Goal: Task Accomplishment & Management: Use online tool/utility

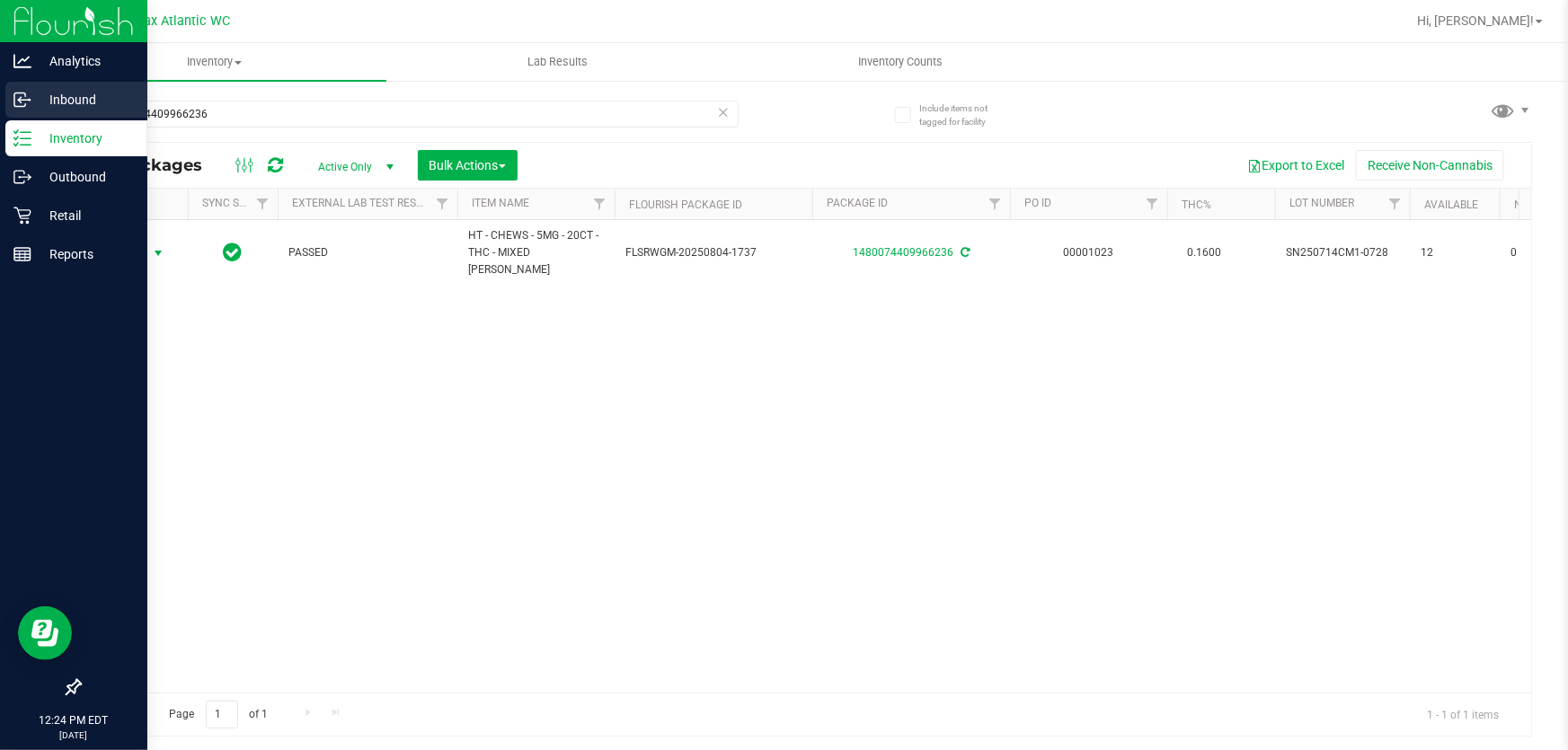
click at [29, 98] on icon at bounding box center [22, 99] width 18 height 18
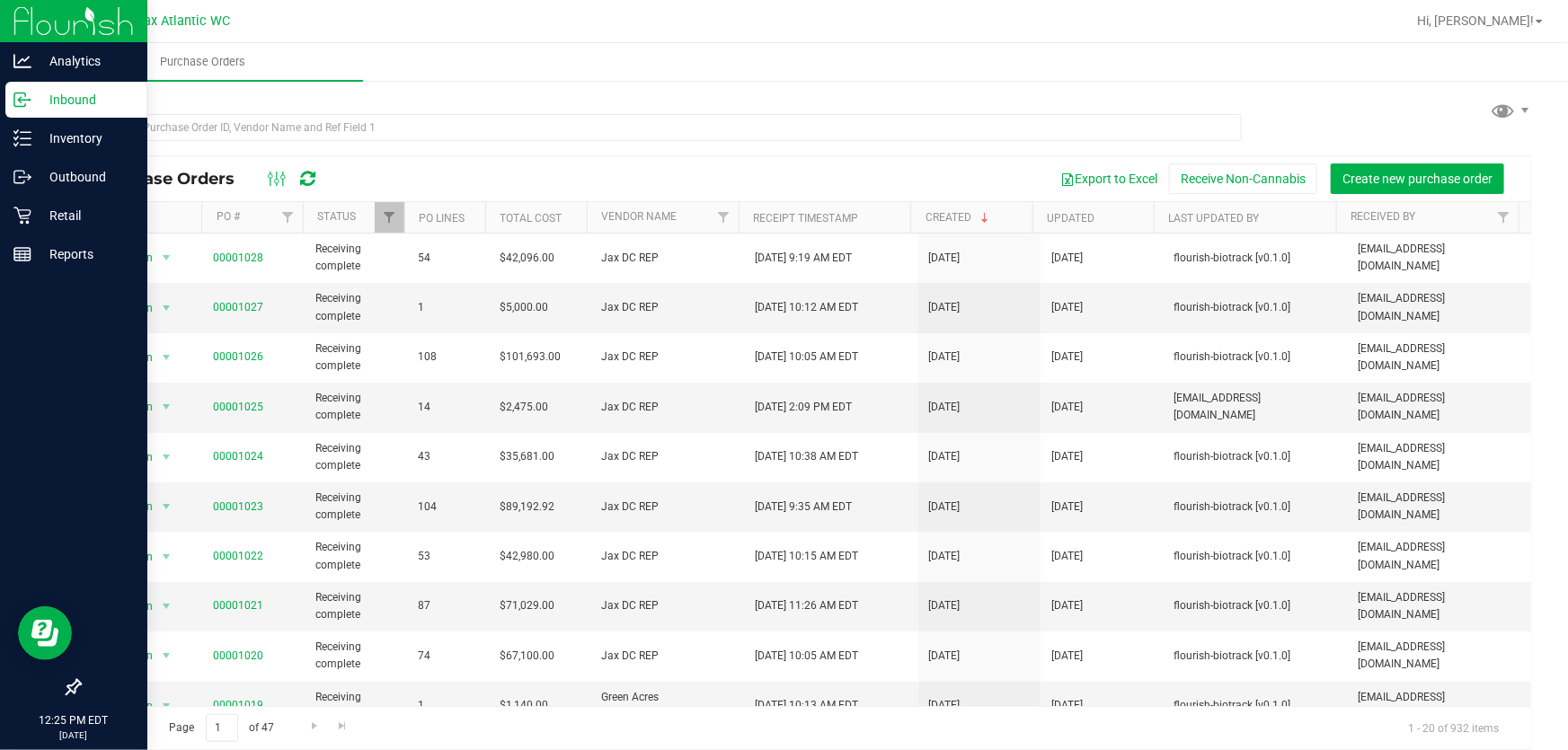
click at [471, 86] on div "Purchase Orders Export to Excel Receive Non-Cannabis Create new purchase order …" at bounding box center [805, 423] width 1525 height 690
click at [15, 269] on div "Reports" at bounding box center [77, 254] width 142 height 36
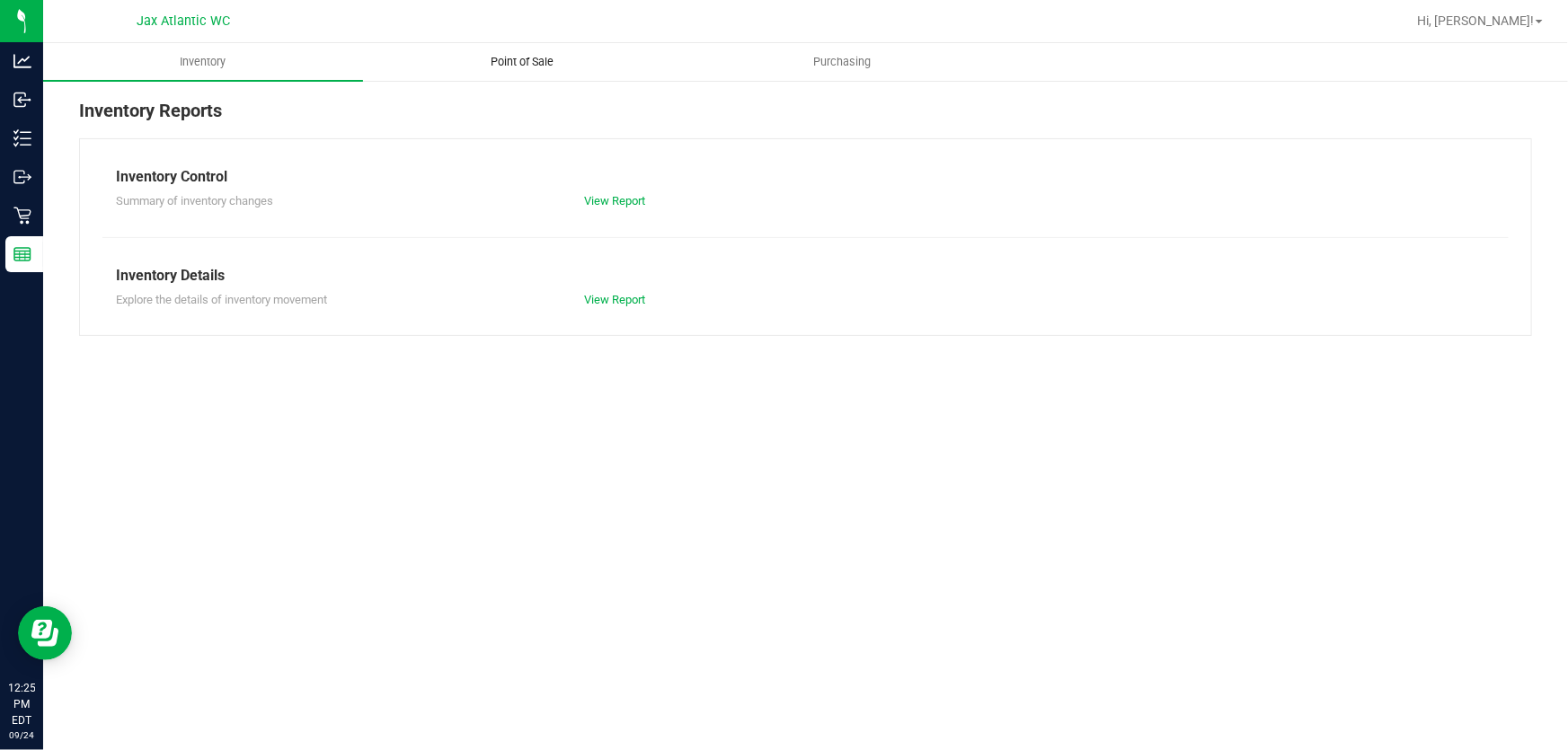
click at [523, 66] on span "Point of Sale" at bounding box center [522, 61] width 112 height 17
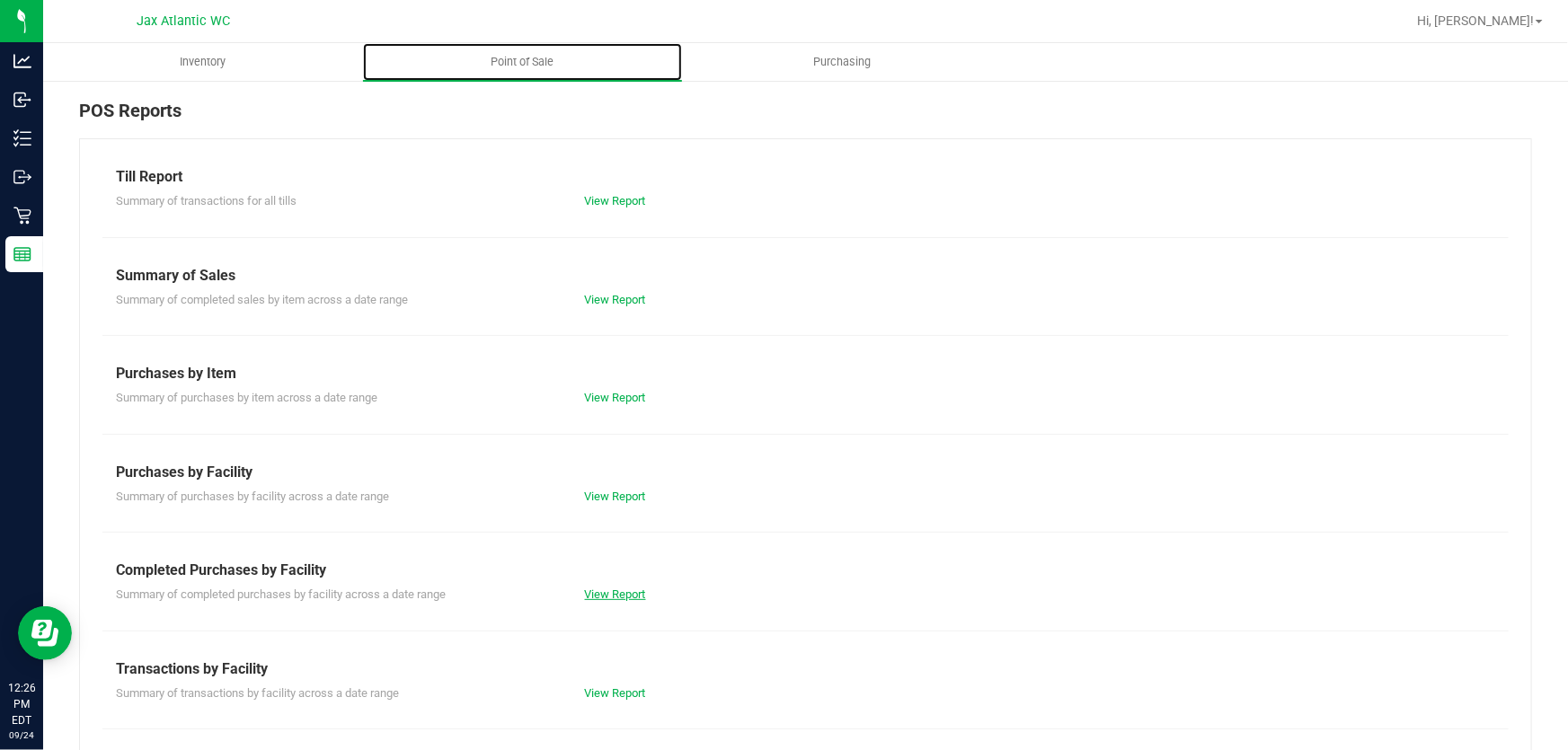
click at [625, 599] on link "View Report" at bounding box center [615, 594] width 61 height 14
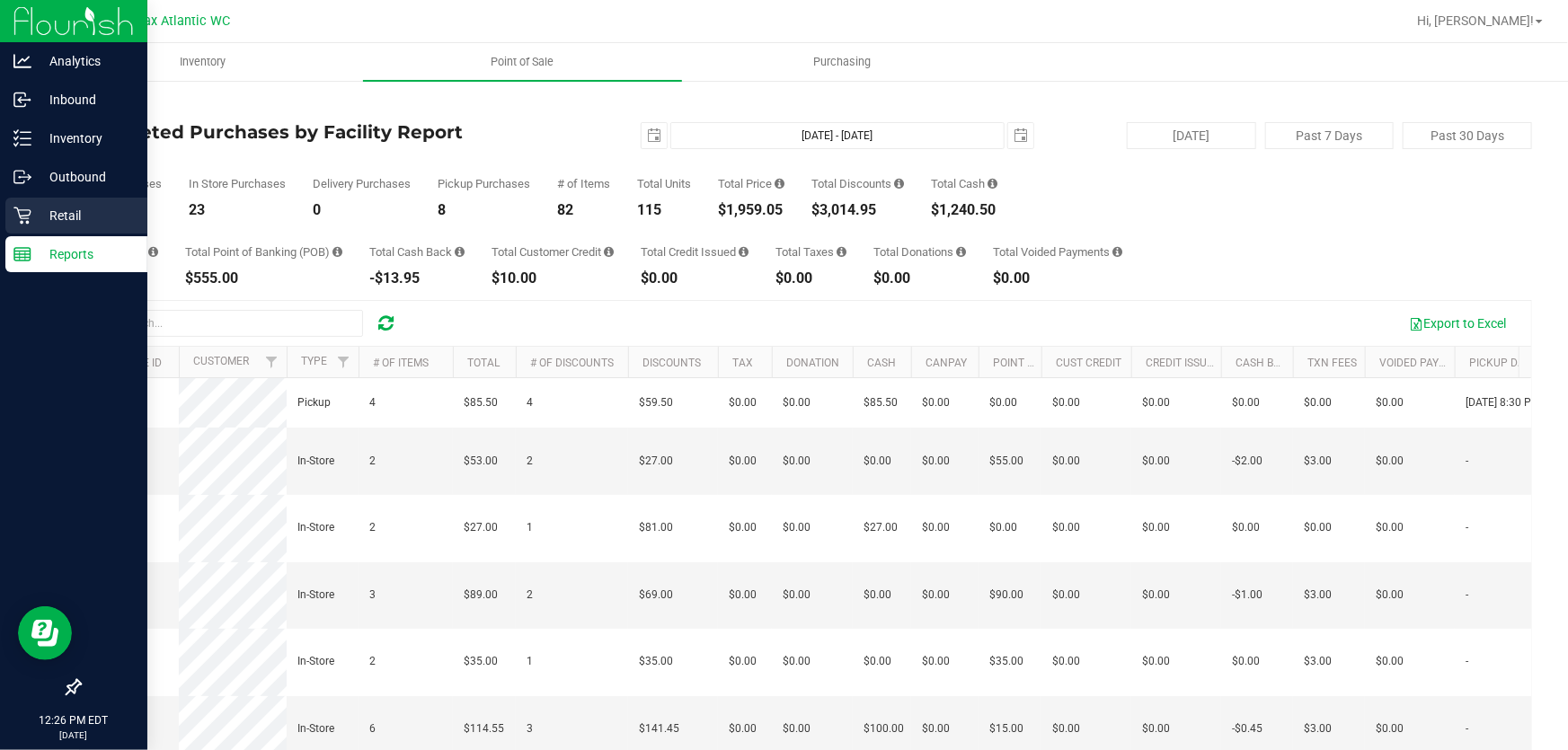
click at [20, 223] on icon at bounding box center [22, 216] width 18 height 18
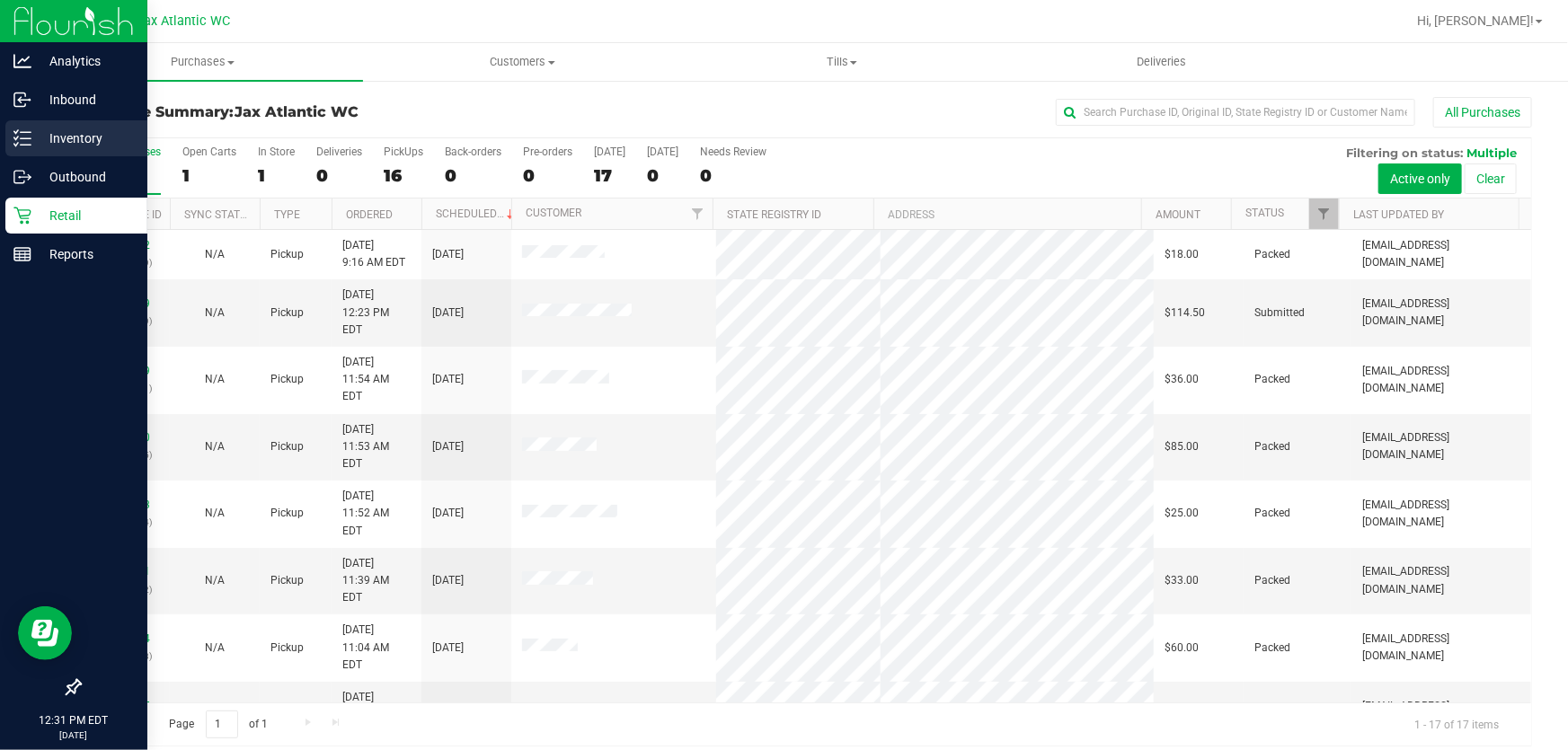
click at [31, 147] on p "Inventory" at bounding box center [85, 138] width 108 height 21
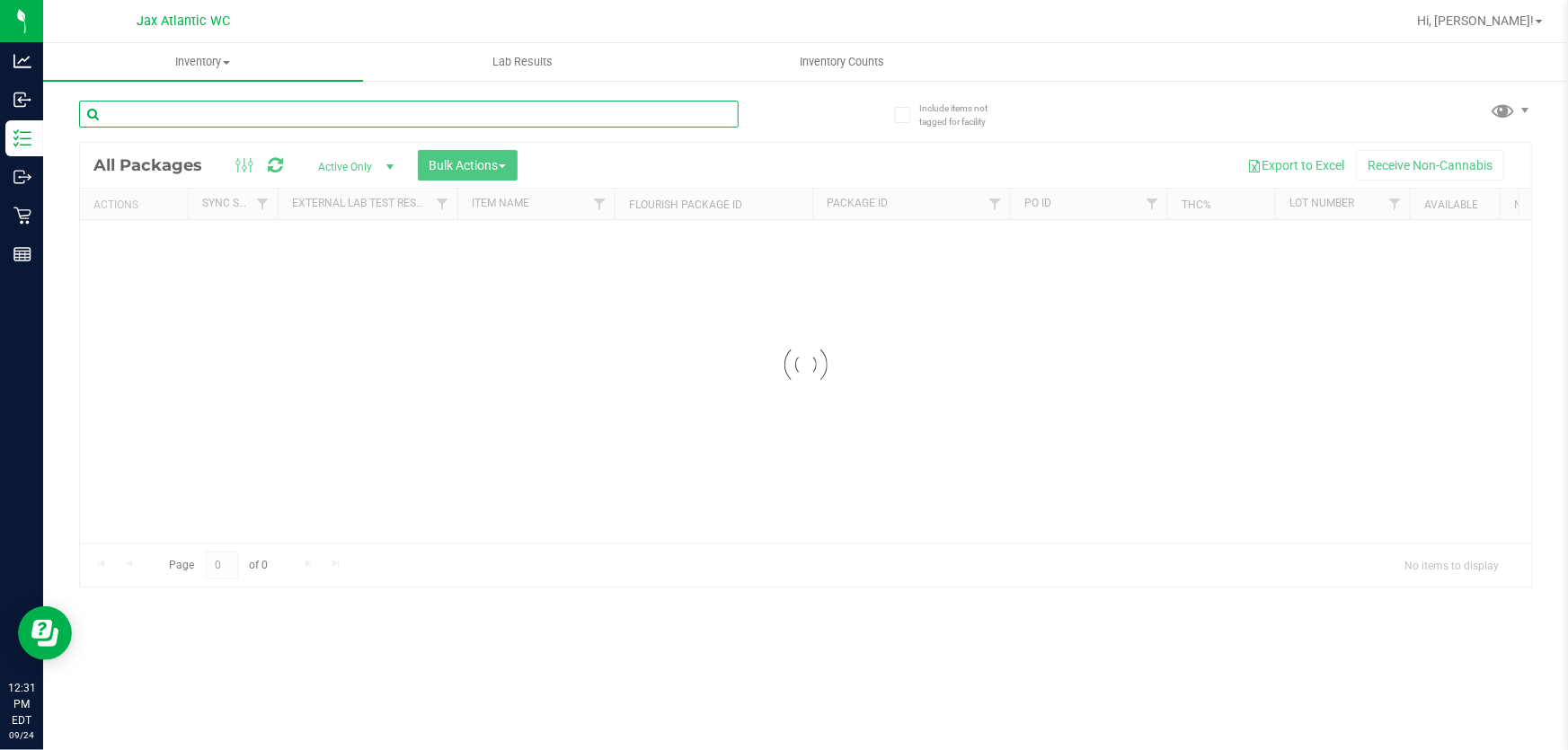
click at [213, 113] on input "text" at bounding box center [409, 114] width 659 height 27
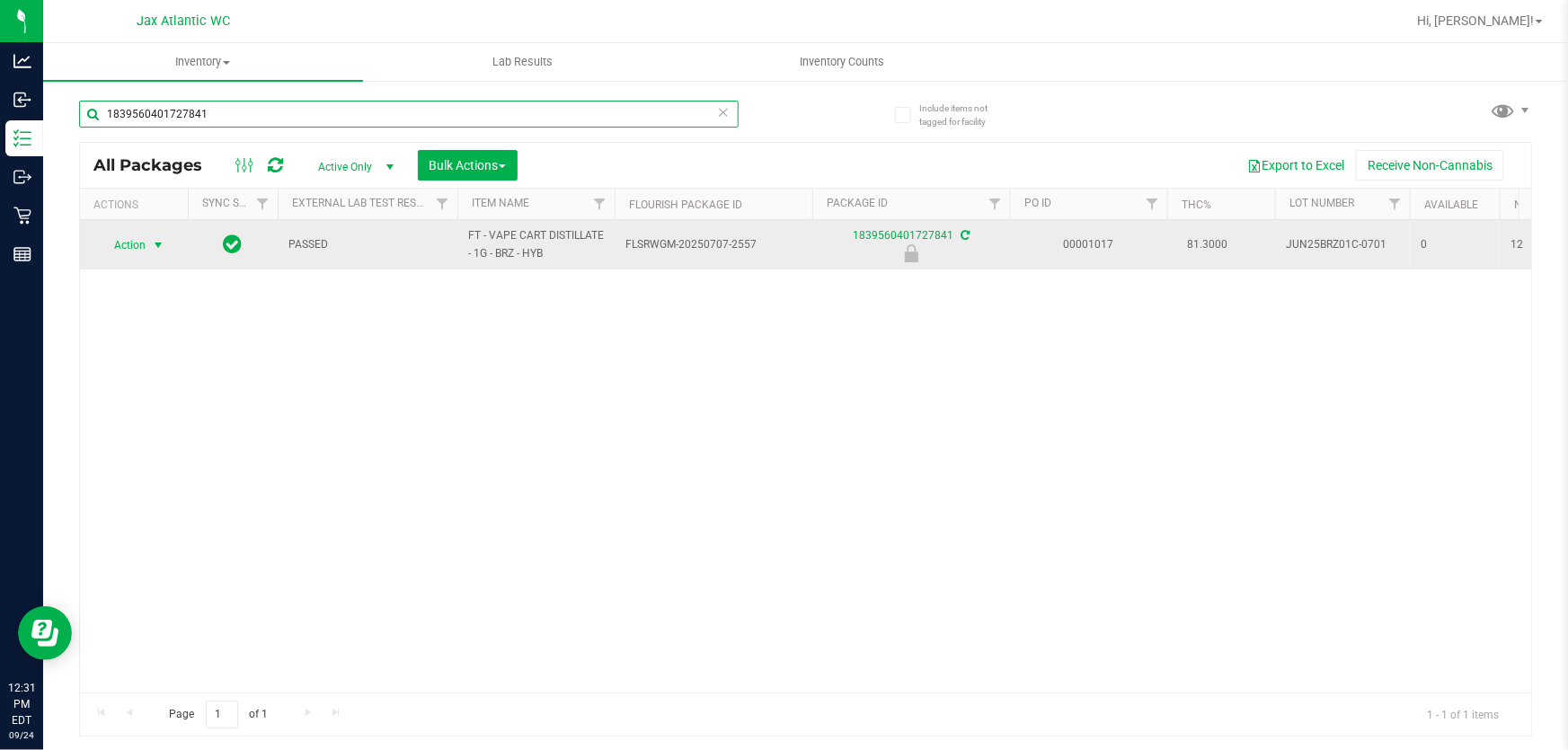
type input "1839560401727841"
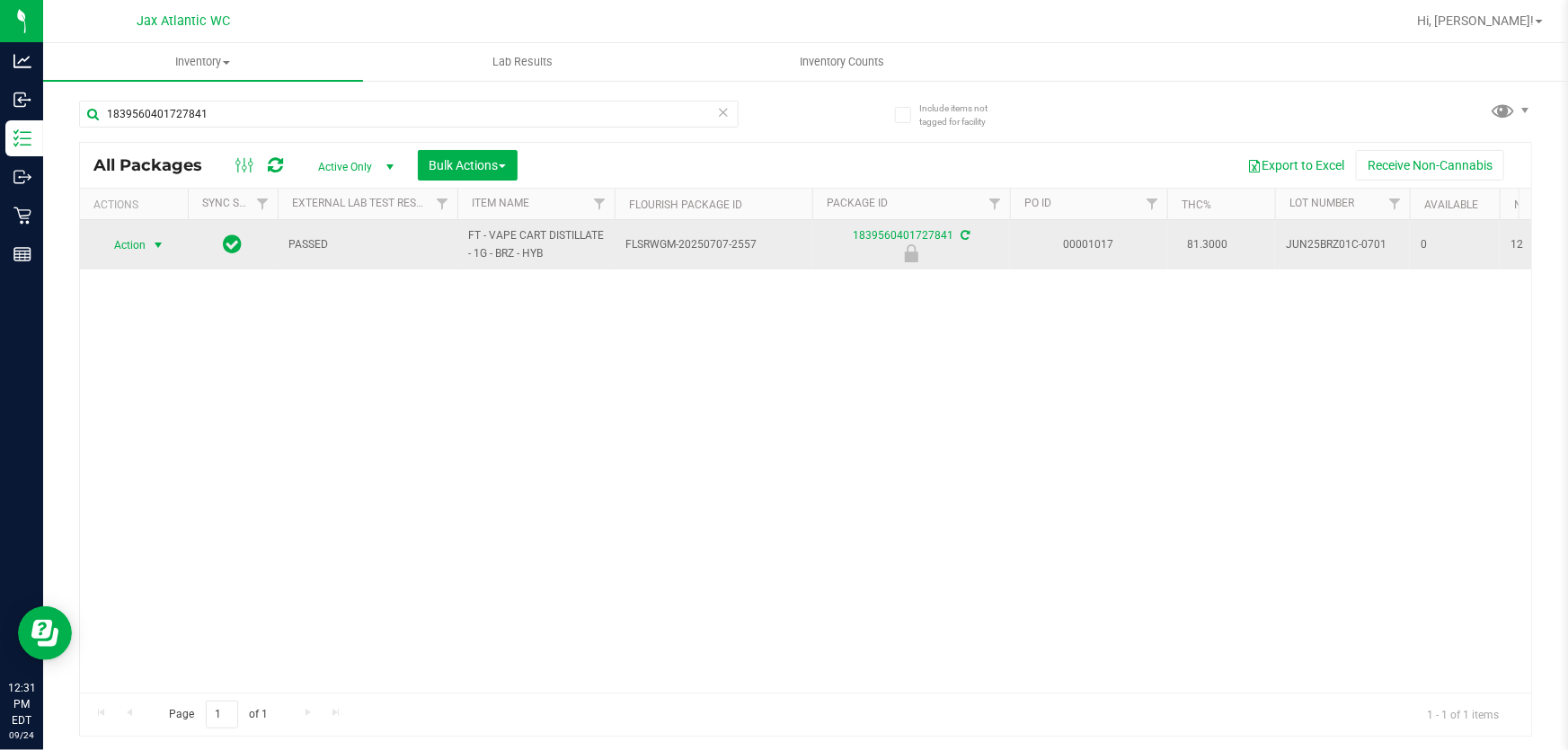
click at [135, 242] on span "Action" at bounding box center [123, 245] width 49 height 25
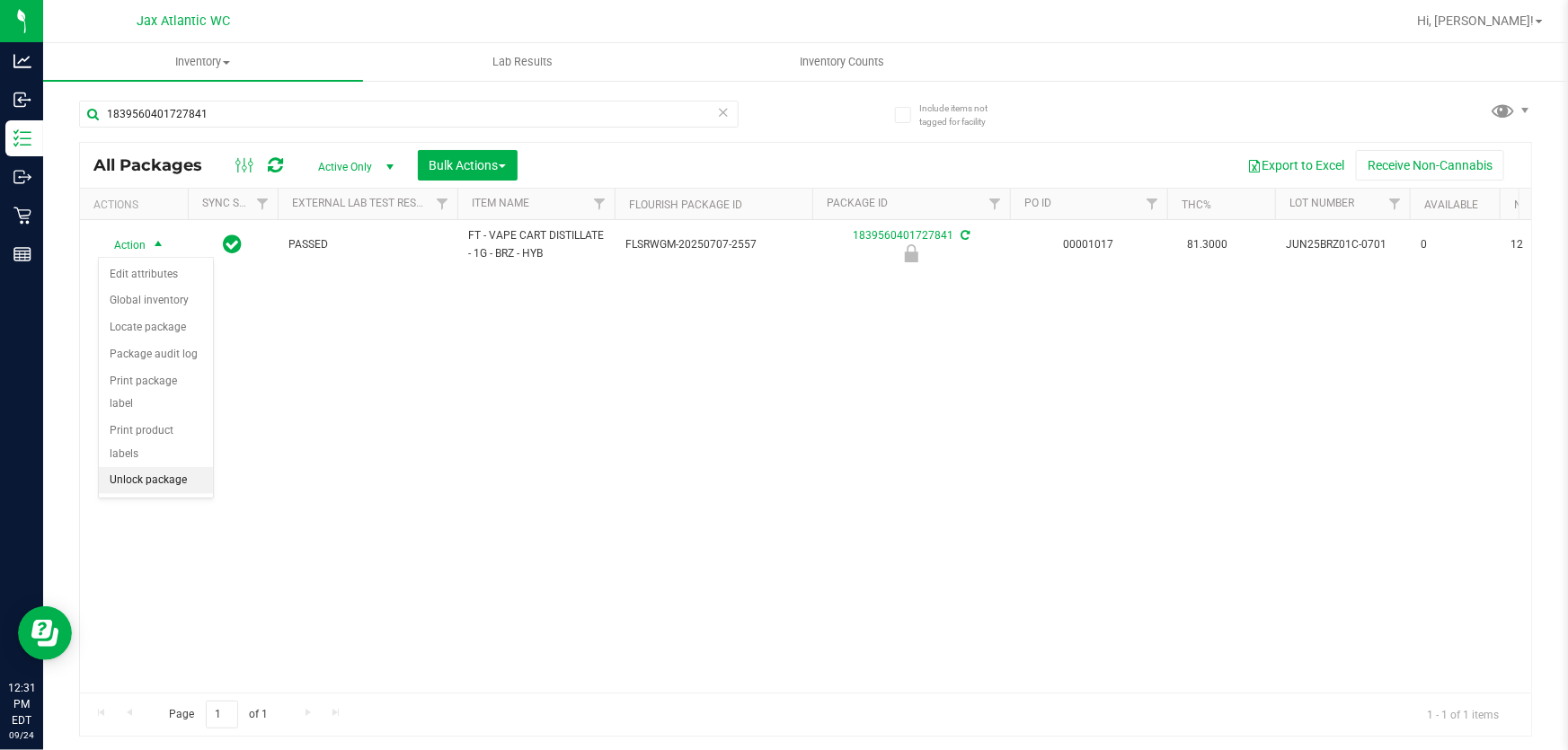
click at [185, 467] on li "Unlock package" at bounding box center [156, 481] width 114 height 27
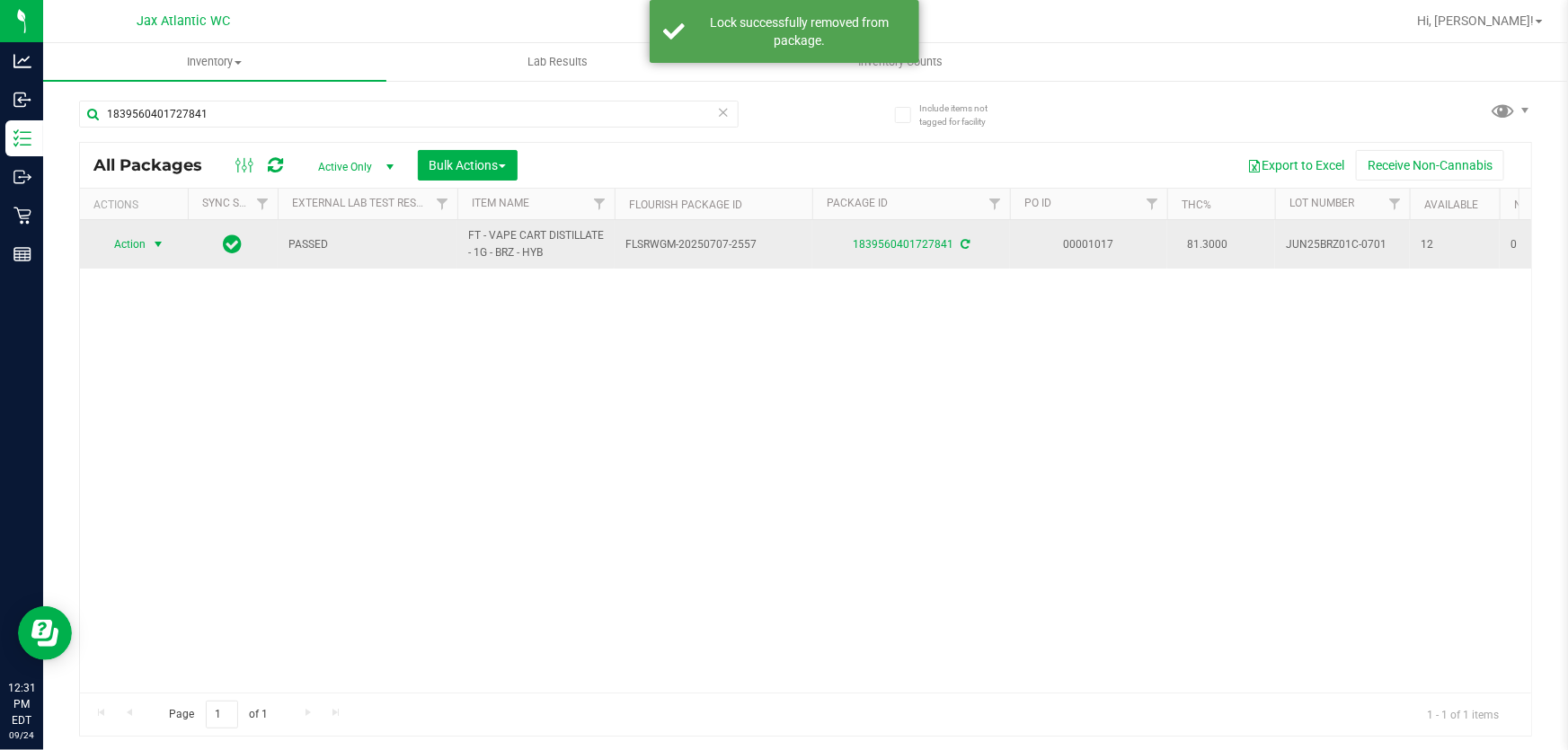
click at [131, 244] on span "Action" at bounding box center [123, 244] width 49 height 25
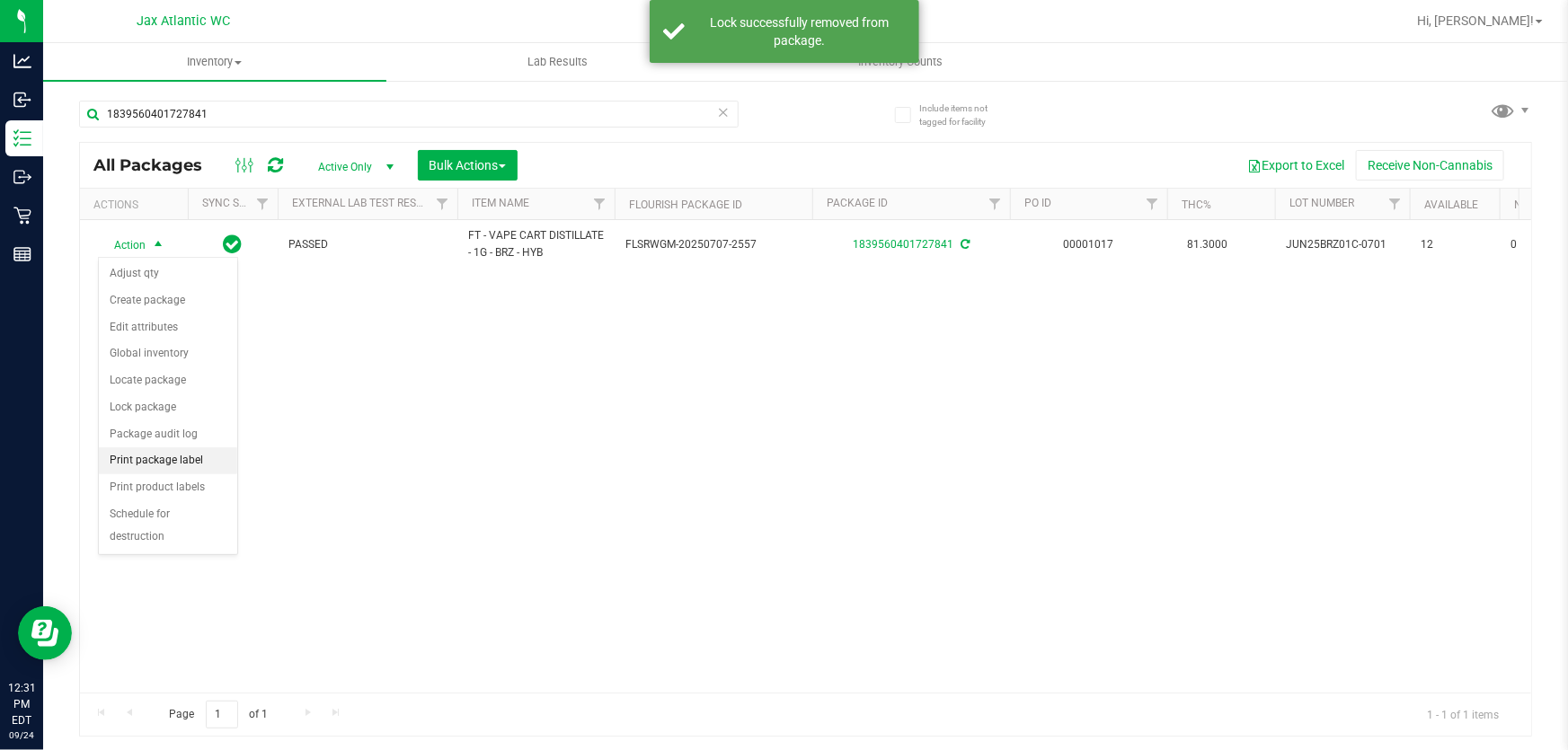
click at [138, 467] on li "Print package label" at bounding box center [168, 461] width 138 height 27
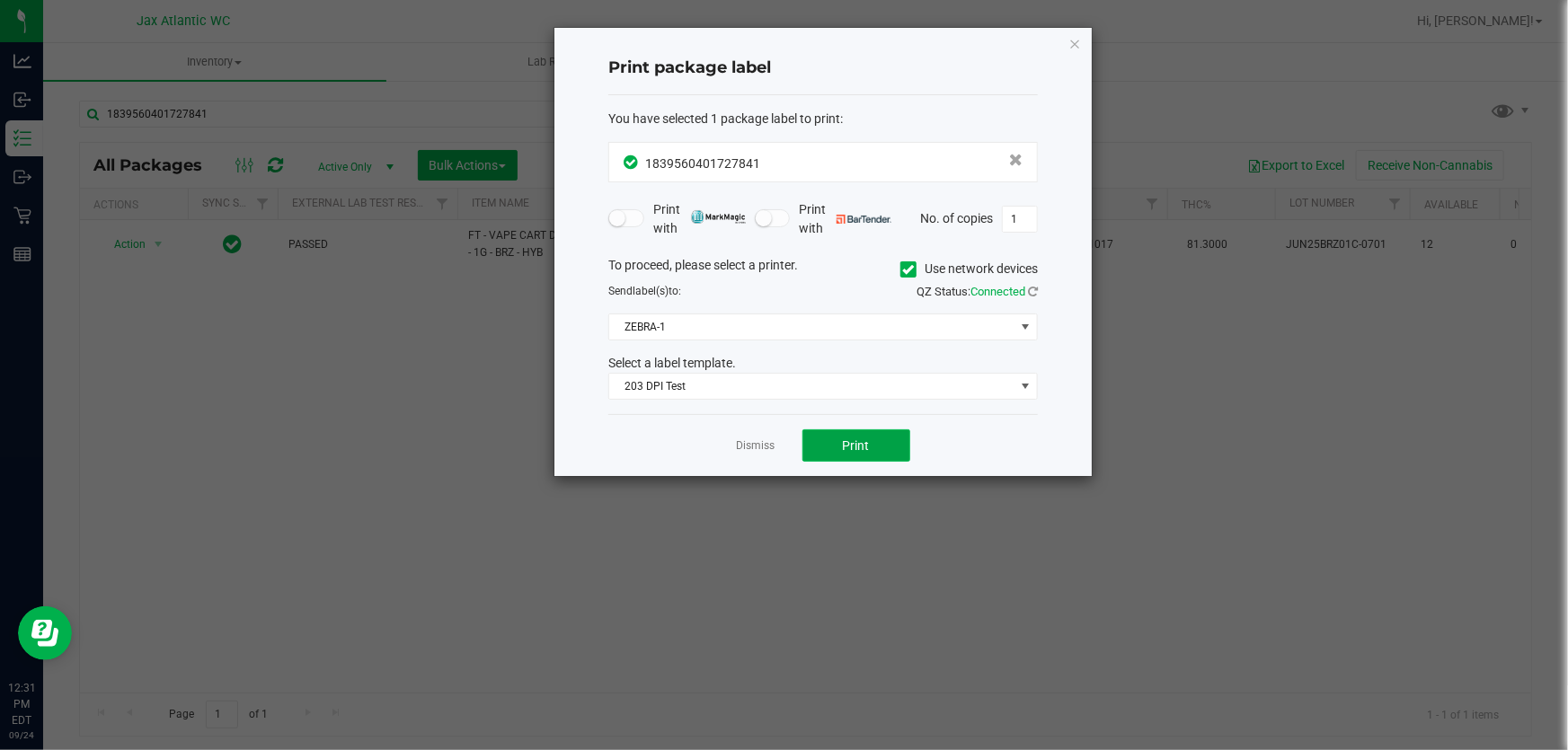
click at [881, 448] on button "Print" at bounding box center [856, 446] width 108 height 32
